Goal: Check status: Check status

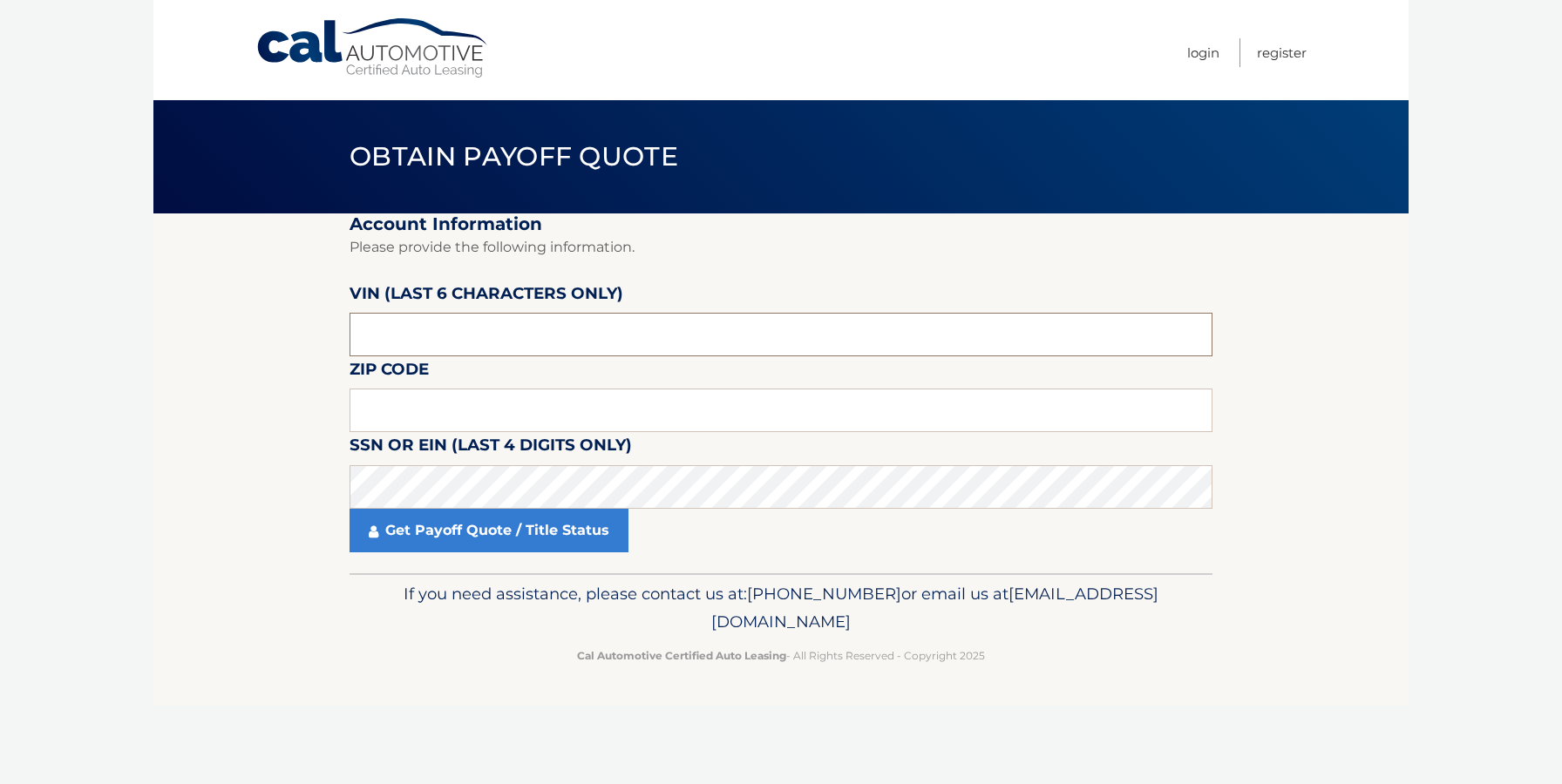
click at [657, 323] on input "text" at bounding box center [781, 334] width 863 height 43
type input "501788"
type input "1"
type input "19063"
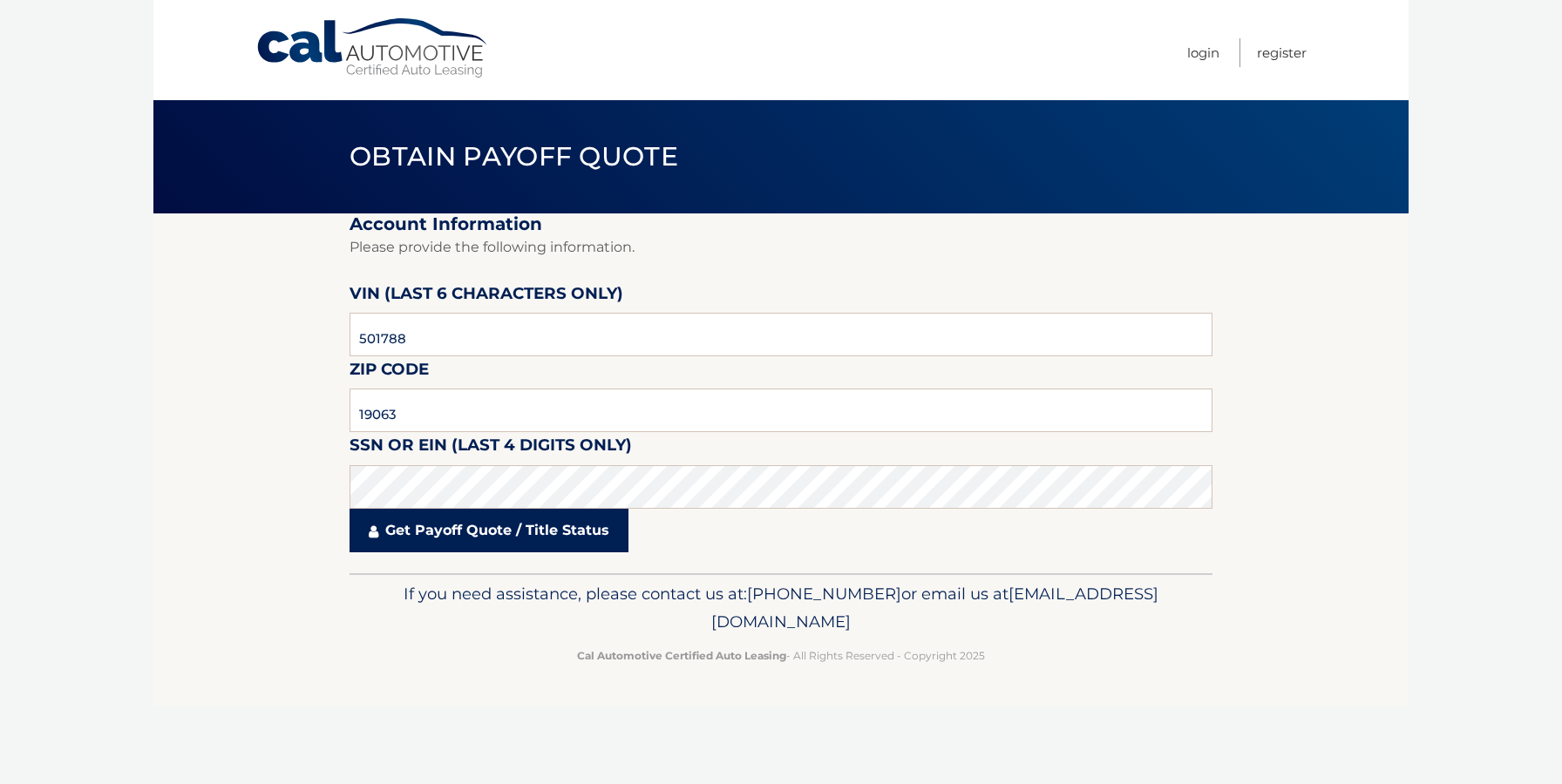
click at [489, 538] on link "Get Payoff Quote / Title Status" at bounding box center [489, 530] width 279 height 43
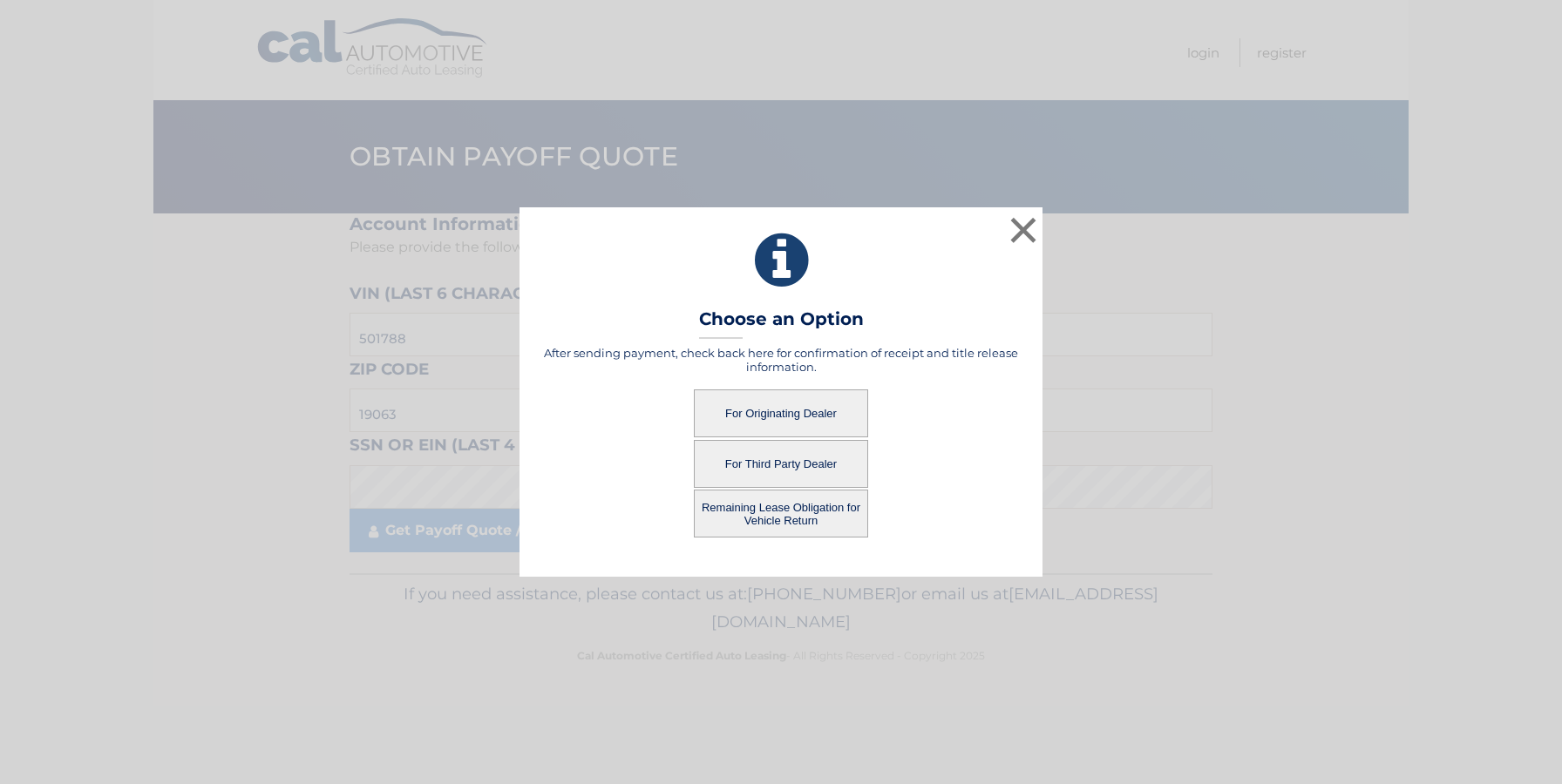
click at [772, 409] on button "For Originating Dealer" at bounding box center [781, 413] width 174 height 48
click at [771, 406] on button "For Originating Dealer" at bounding box center [781, 413] width 174 height 48
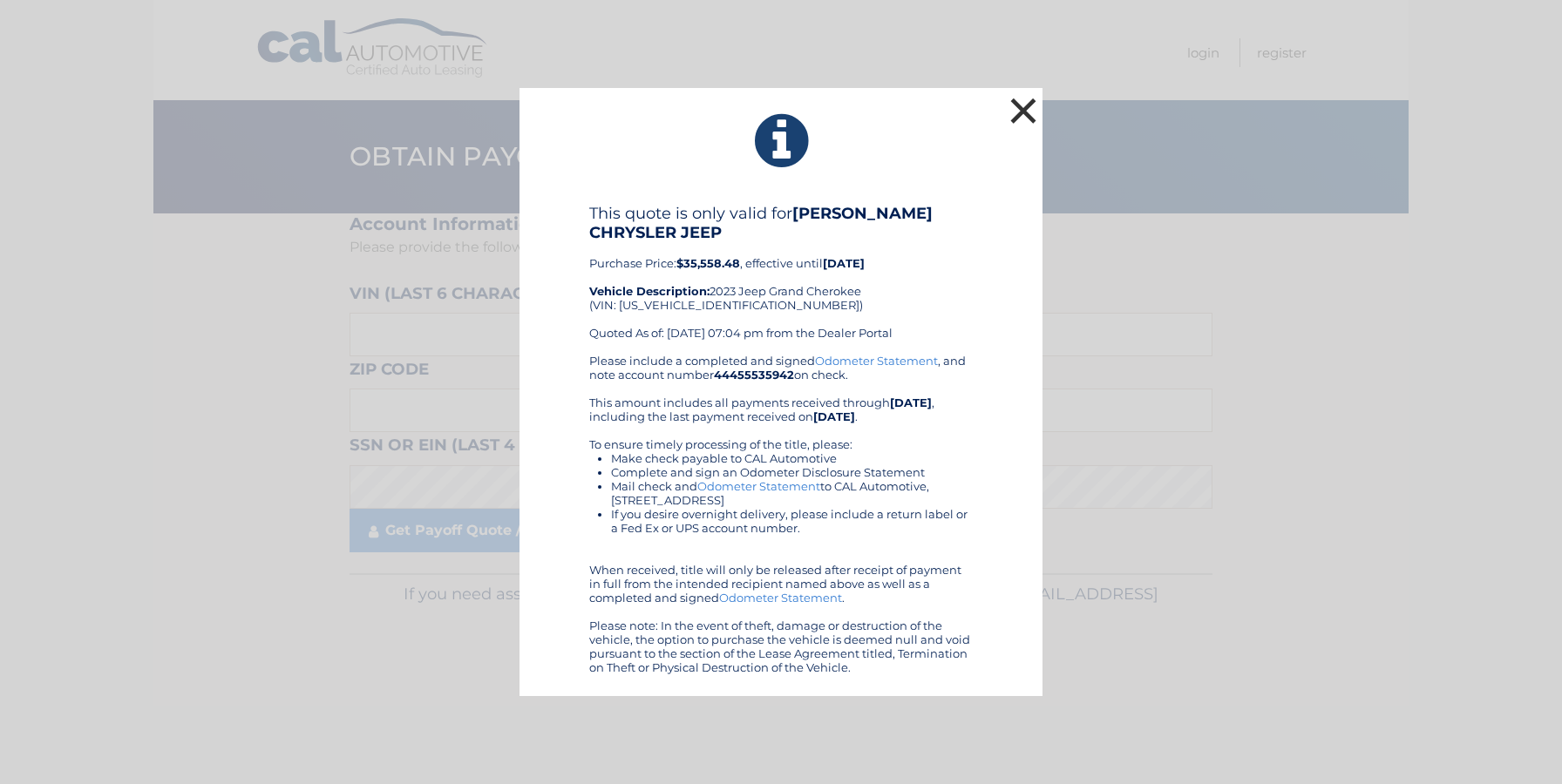
click at [1017, 108] on button "×" at bounding box center [1022, 110] width 34 height 34
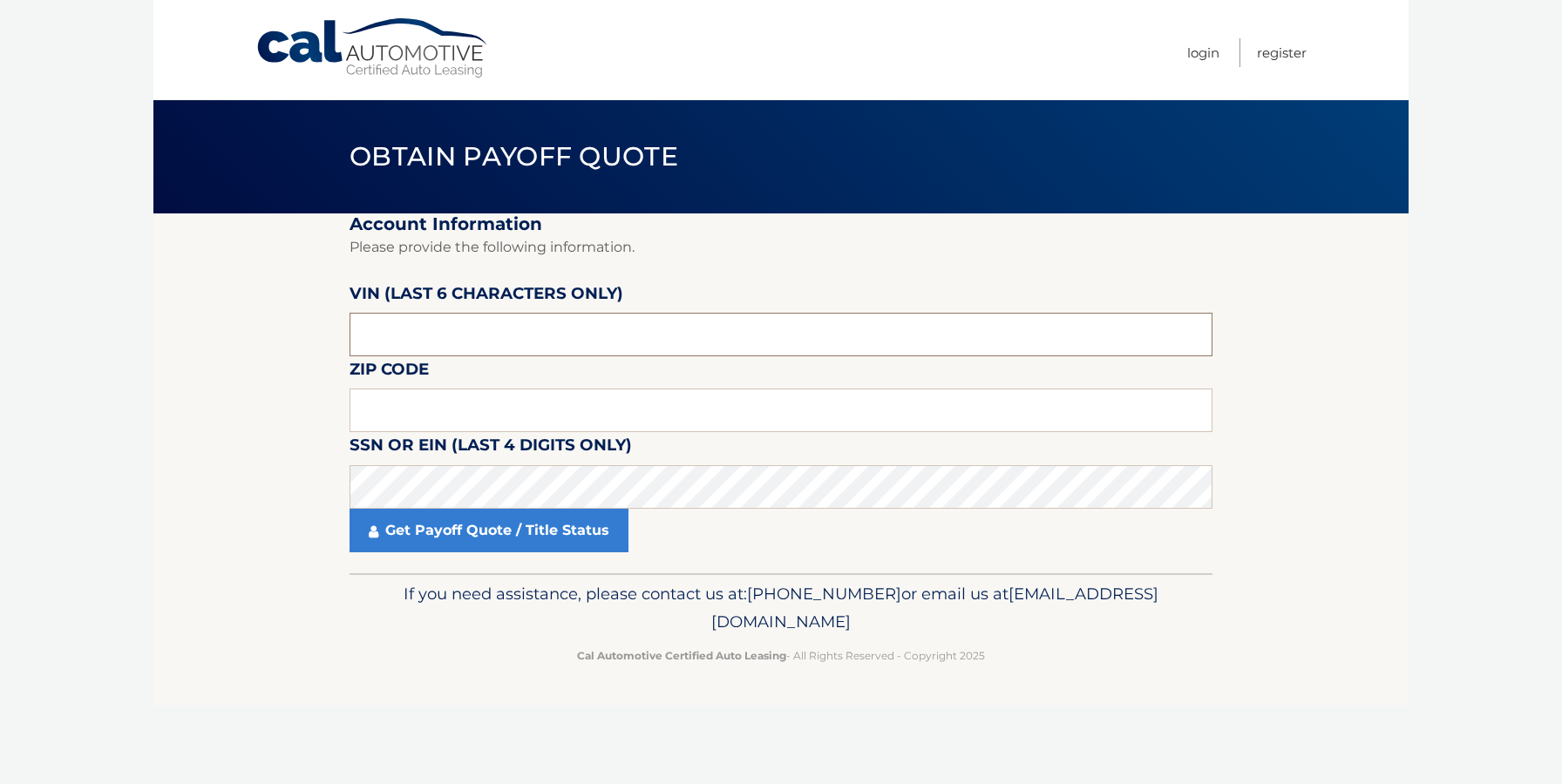
click at [501, 344] on input "text" at bounding box center [781, 334] width 863 height 43
type input "501788"
type input "19063"
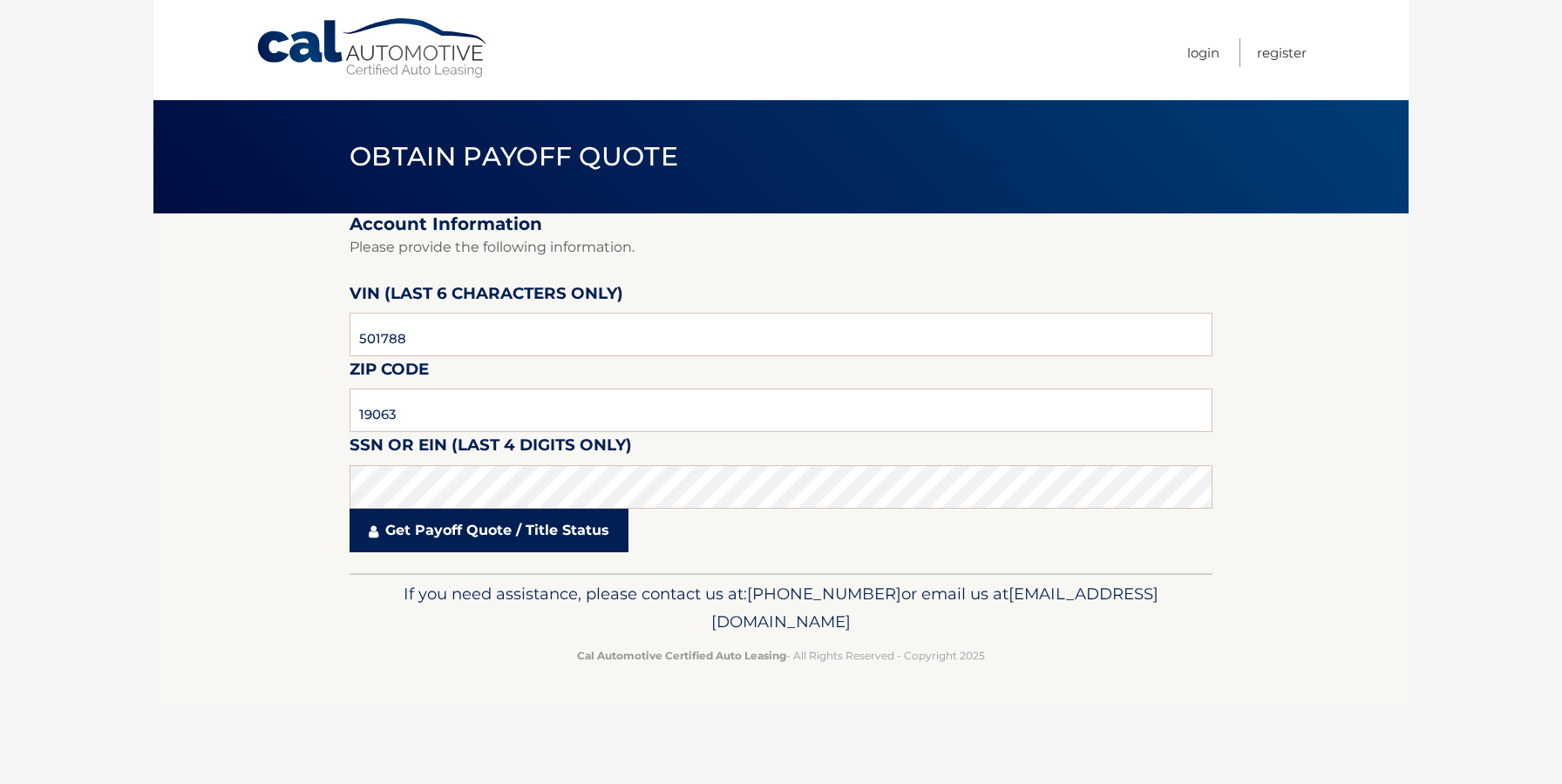
click at [469, 544] on link "Get Payoff Quote / Title Status" at bounding box center [489, 530] width 279 height 43
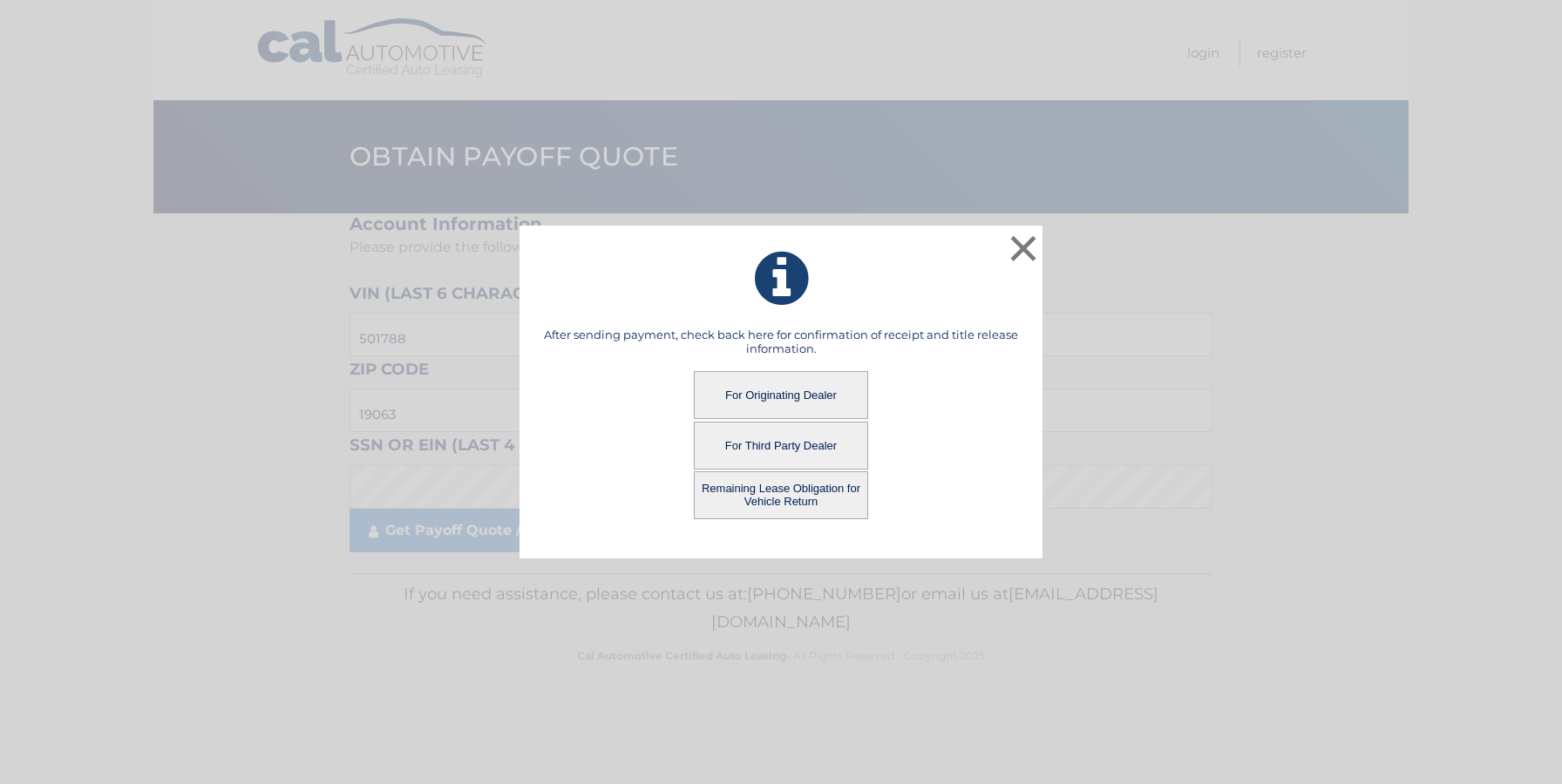
click at [757, 503] on button "Remaining Lease Obligation for Vehicle Return" at bounding box center [781, 495] width 174 height 48
click at [766, 498] on button "Remaining Lease Obligation for Vehicle Return" at bounding box center [781, 495] width 174 height 48
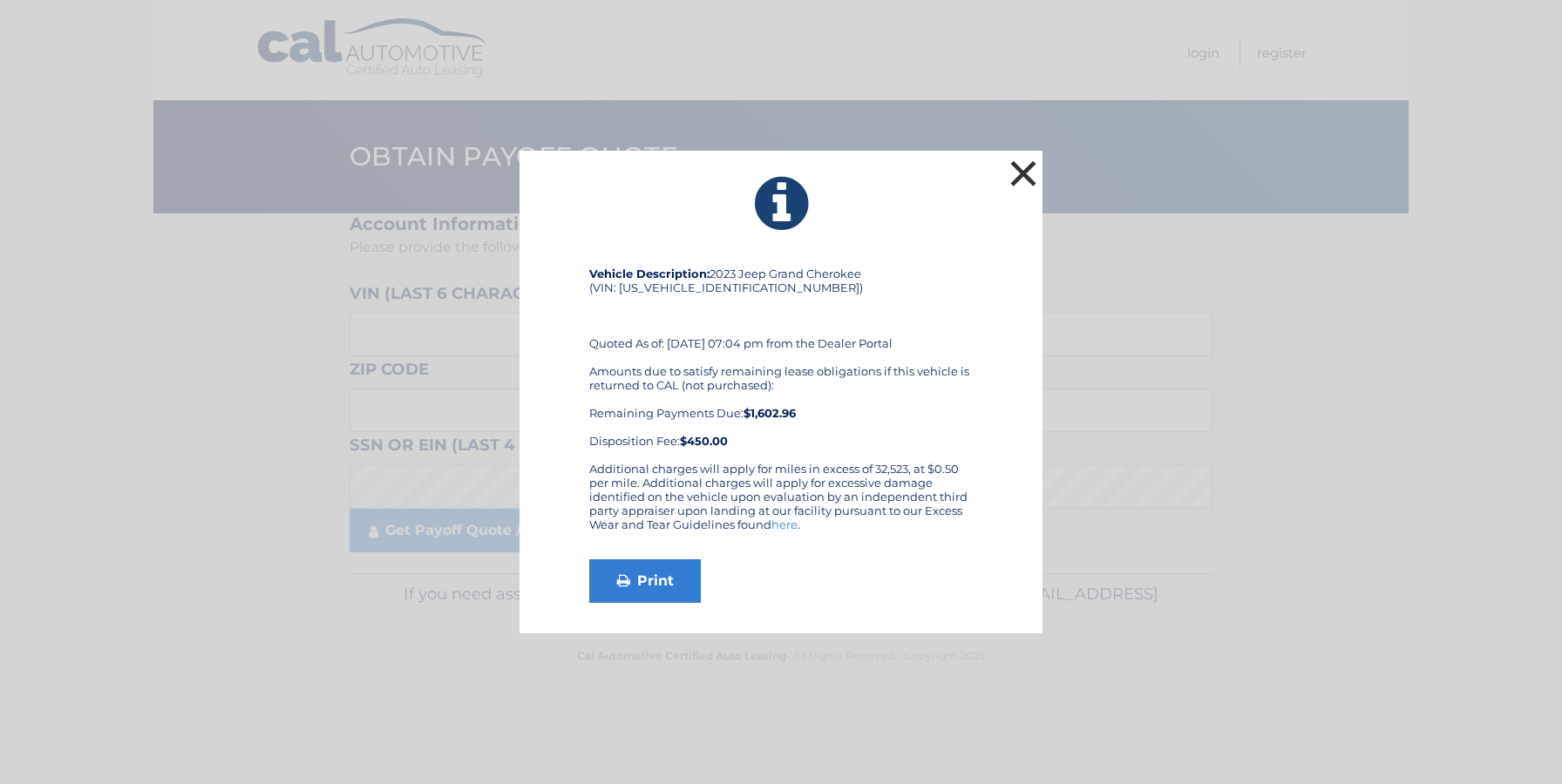
click at [1020, 168] on button "×" at bounding box center [1022, 173] width 34 height 34
